Goal: Check status

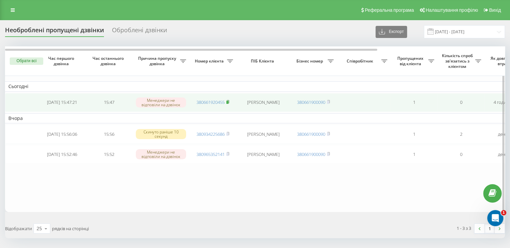
click at [228, 102] on rect at bounding box center [227, 102] width 2 height 3
